Goal: Obtain resource: Download file/media

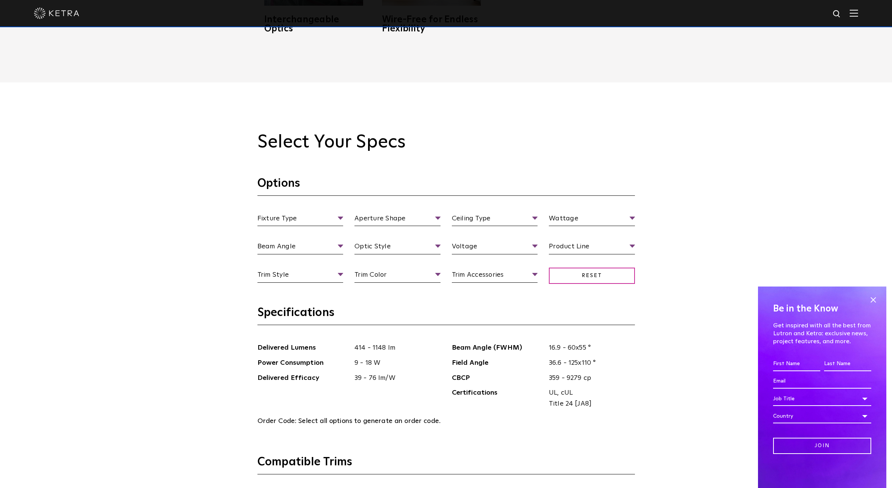
scroll to position [778, 0]
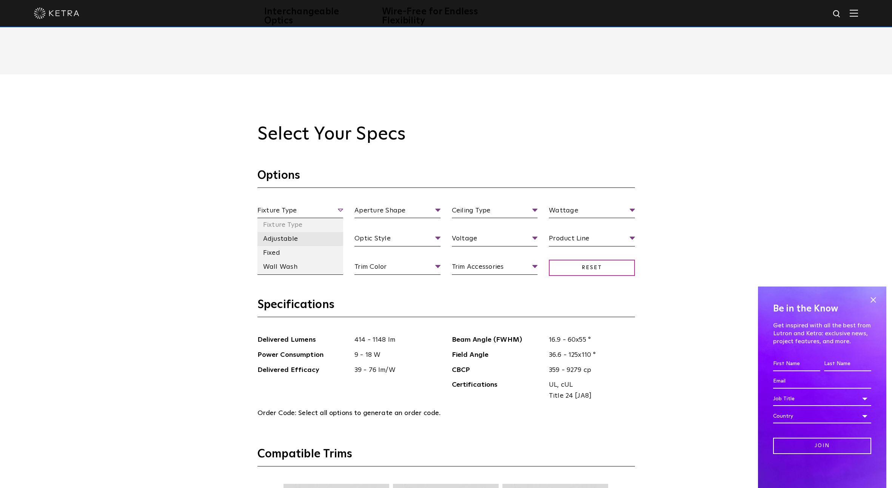
click at [286, 240] on li "Adjustable" at bounding box center [301, 239] width 86 height 14
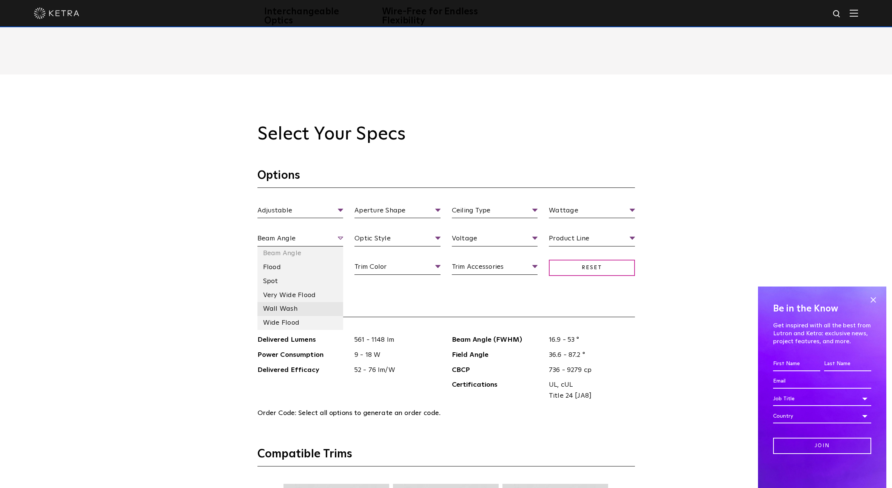
click at [287, 308] on li "Wall Wash" at bounding box center [301, 309] width 86 height 14
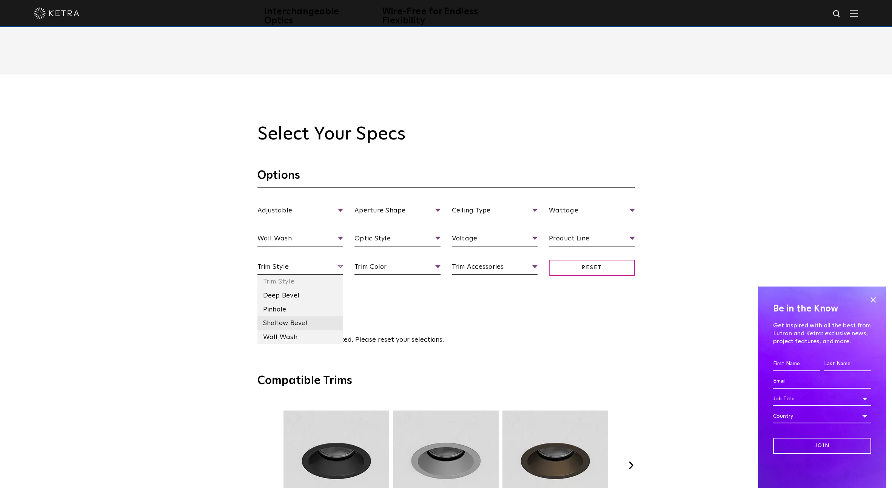
click at [299, 324] on li "Shallow Bevel" at bounding box center [301, 323] width 86 height 14
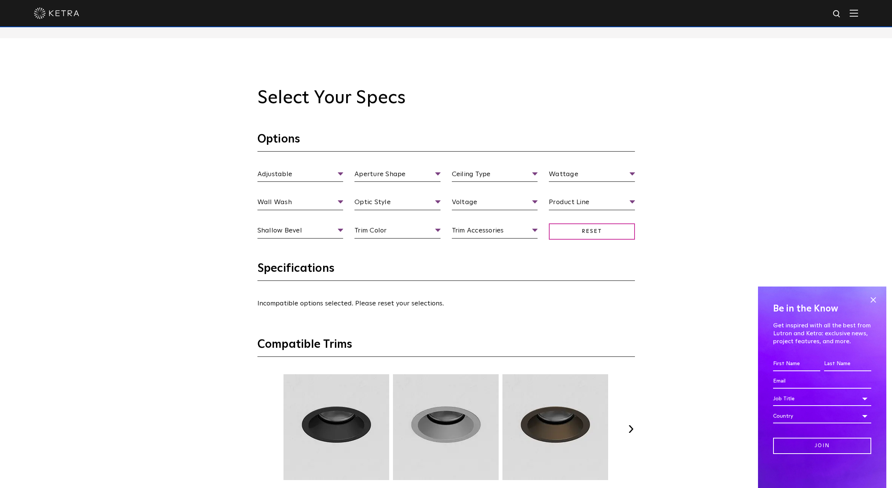
scroll to position [794, 0]
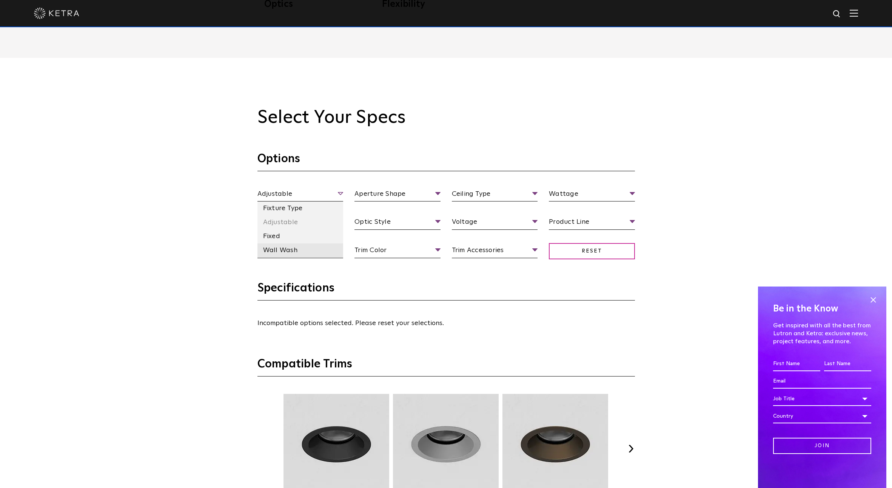
click at [285, 247] on li "Wall Wash" at bounding box center [301, 250] width 86 height 14
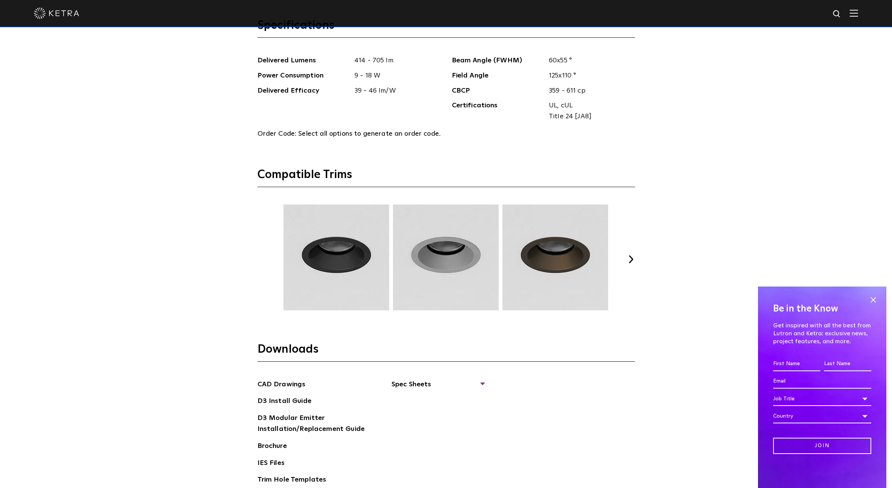
scroll to position [1056, 0]
click at [629, 262] on button "Next" at bounding box center [632, 260] width 8 height 8
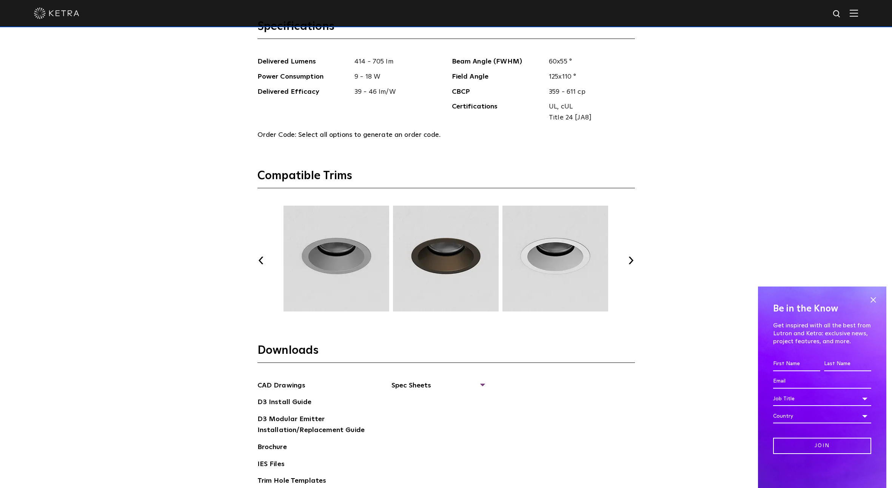
click at [629, 262] on button "Next" at bounding box center [632, 260] width 8 height 8
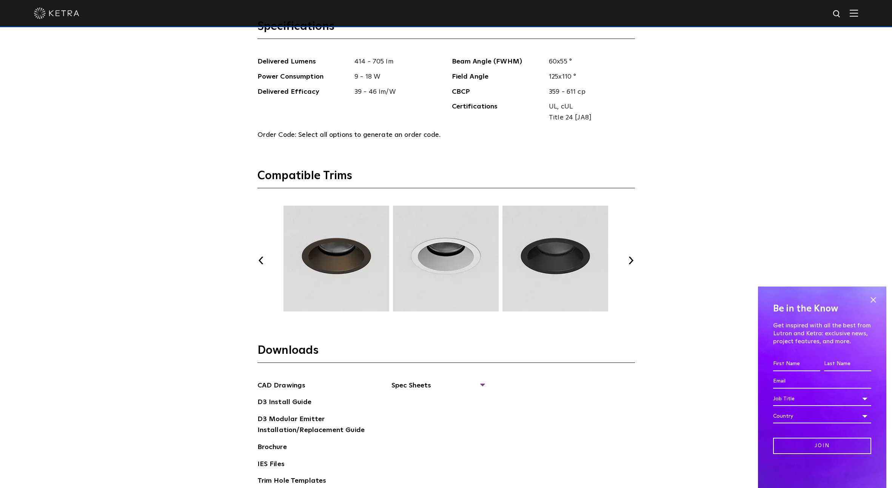
click at [629, 262] on button "Next" at bounding box center [632, 260] width 8 height 8
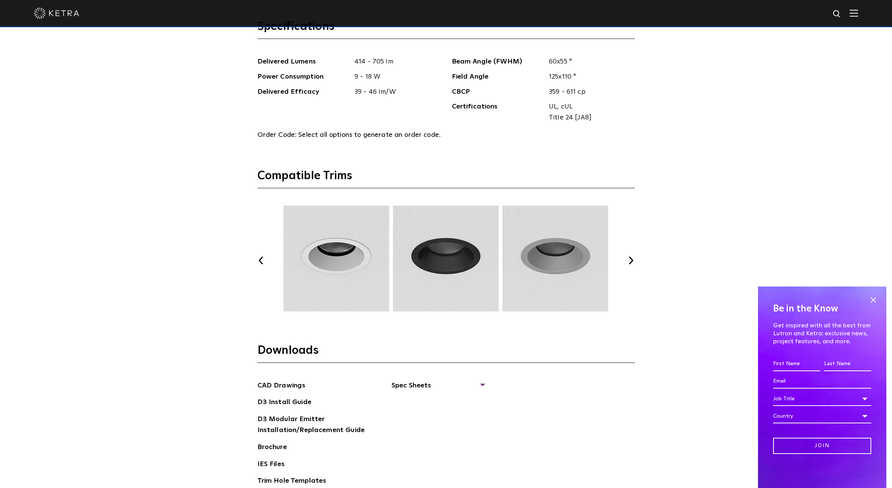
click at [629, 262] on button "Next" at bounding box center [632, 260] width 8 height 8
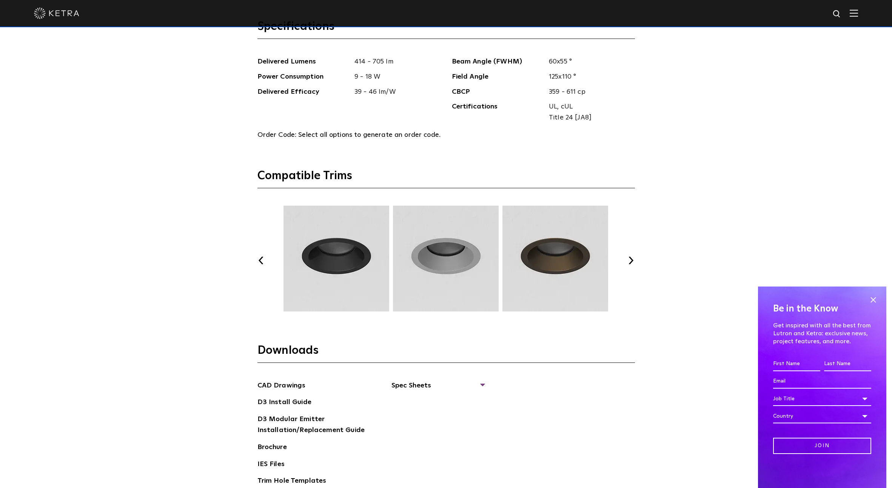
click at [629, 262] on button "Next" at bounding box center [632, 260] width 8 height 8
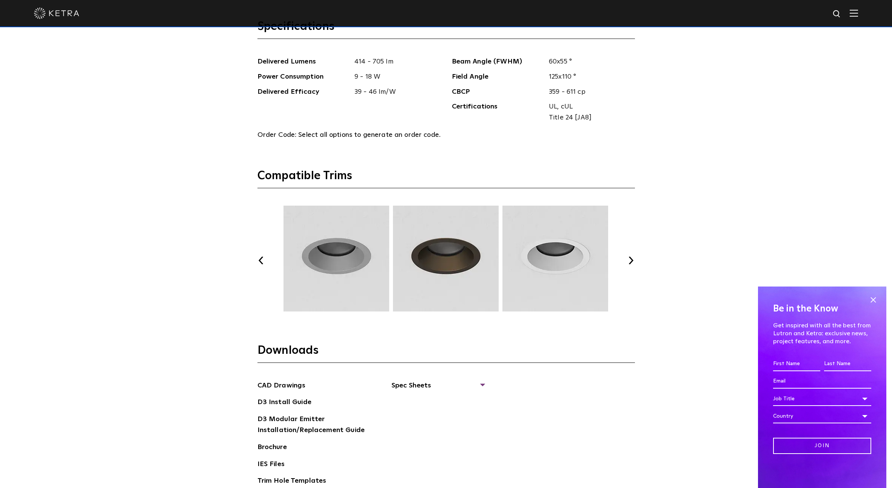
click at [629, 262] on button "Next" at bounding box center [632, 260] width 8 height 8
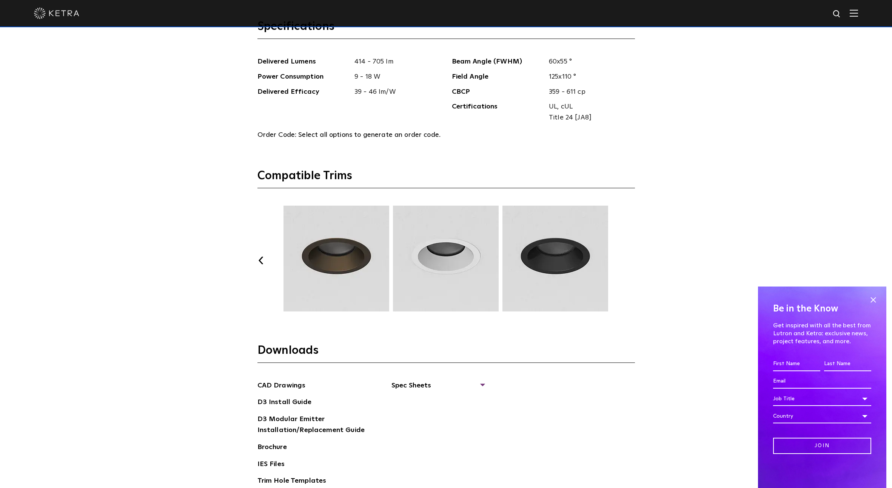
click at [629, 262] on button "Next" at bounding box center [632, 260] width 8 height 8
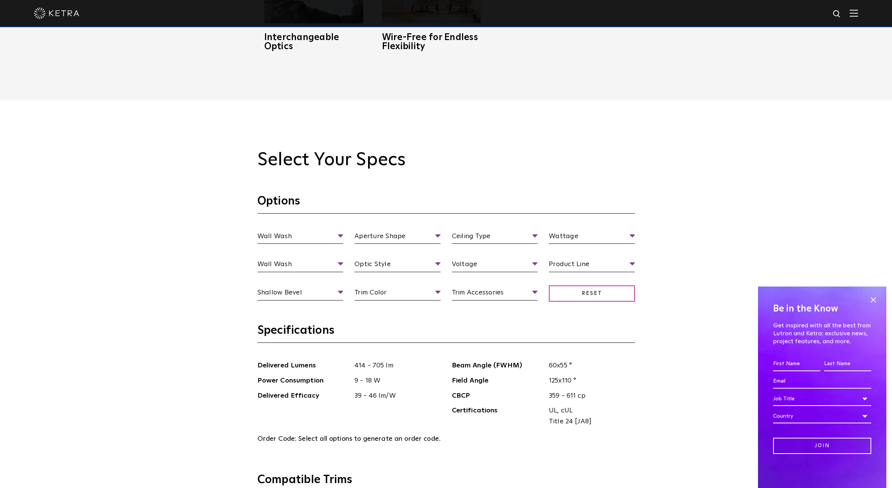
scroll to position [716, 0]
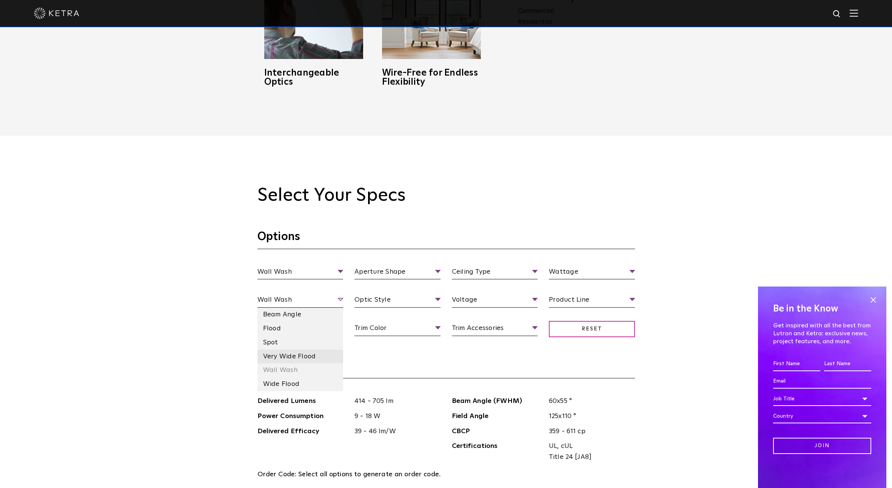
click at [305, 361] on li "Very Wide Flood" at bounding box center [301, 356] width 86 height 14
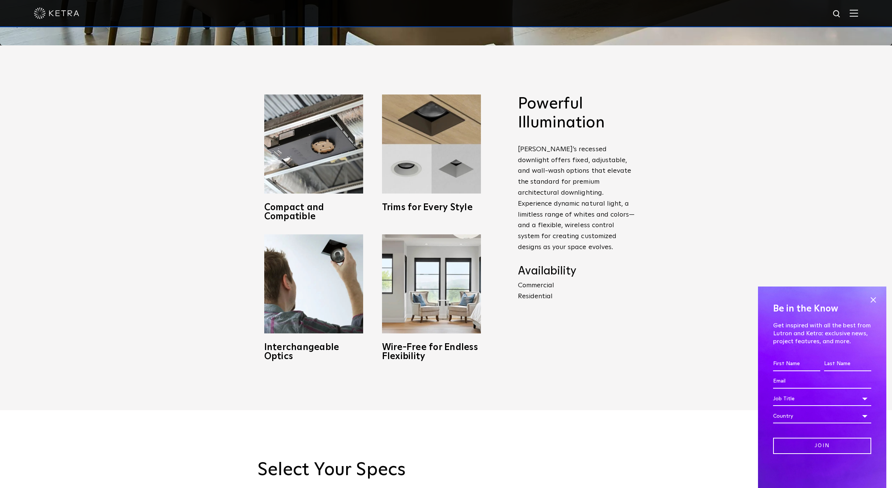
scroll to position [473, 0]
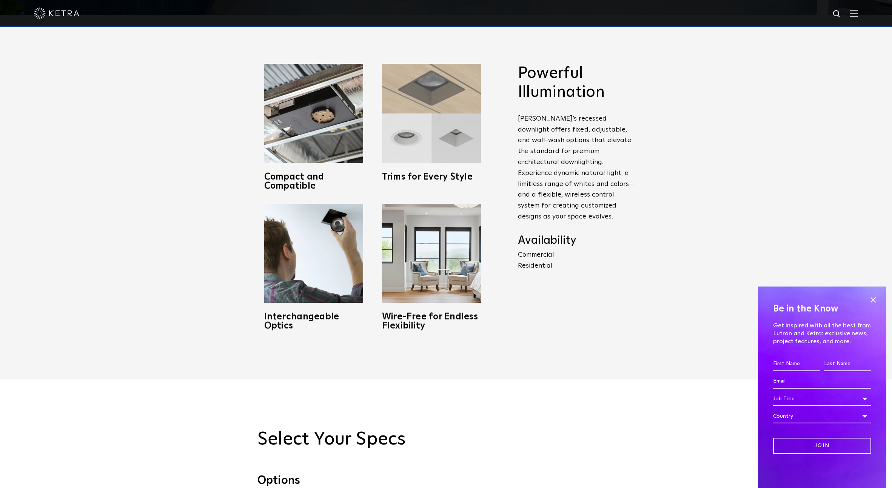
click at [428, 77] on img at bounding box center [431, 113] width 99 height 99
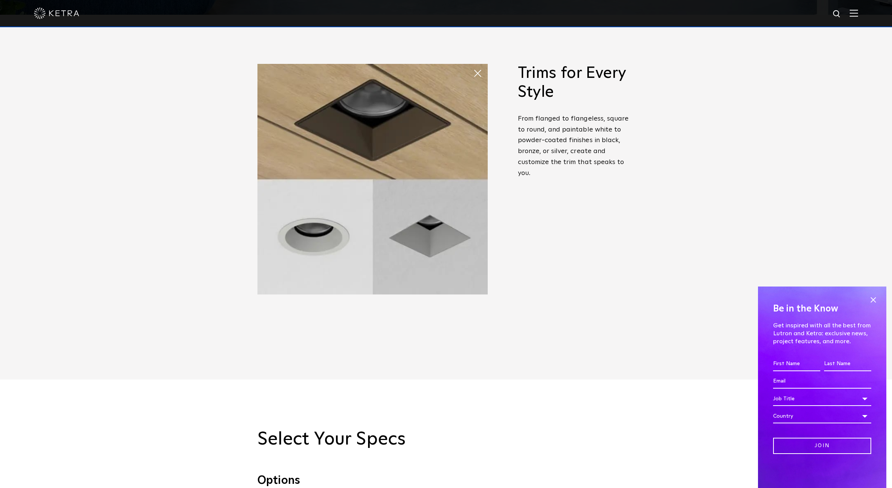
click at [473, 66] on span at bounding box center [473, 66] width 0 height 0
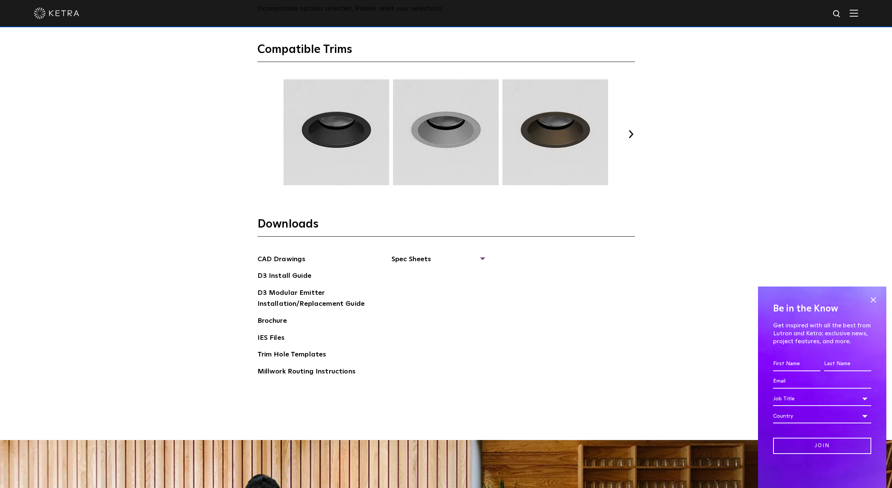
scroll to position [1110, 0]
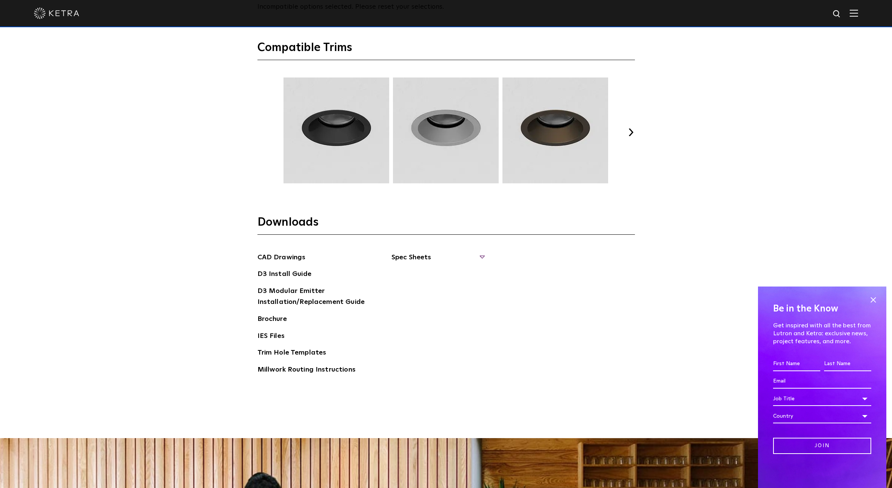
click at [413, 256] on span "Spec Sheets" at bounding box center [438, 260] width 93 height 17
click at [431, 335] on link "D3 [GEOGRAPHIC_DATA]" at bounding box center [437, 337] width 73 height 8
click at [434, 319] on link "D3 Adjustable Square" at bounding box center [430, 322] width 59 height 8
